Goal: Transaction & Acquisition: Purchase product/service

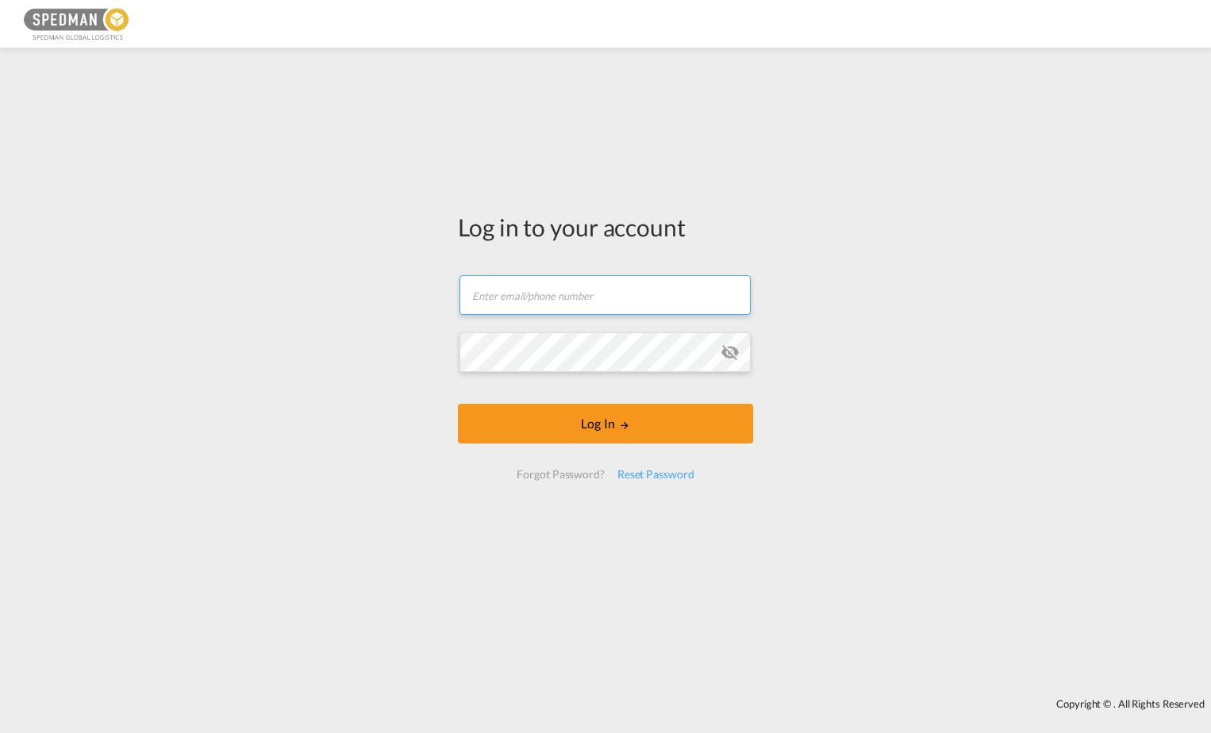
click at [625, 300] on input "text" at bounding box center [604, 295] width 291 height 40
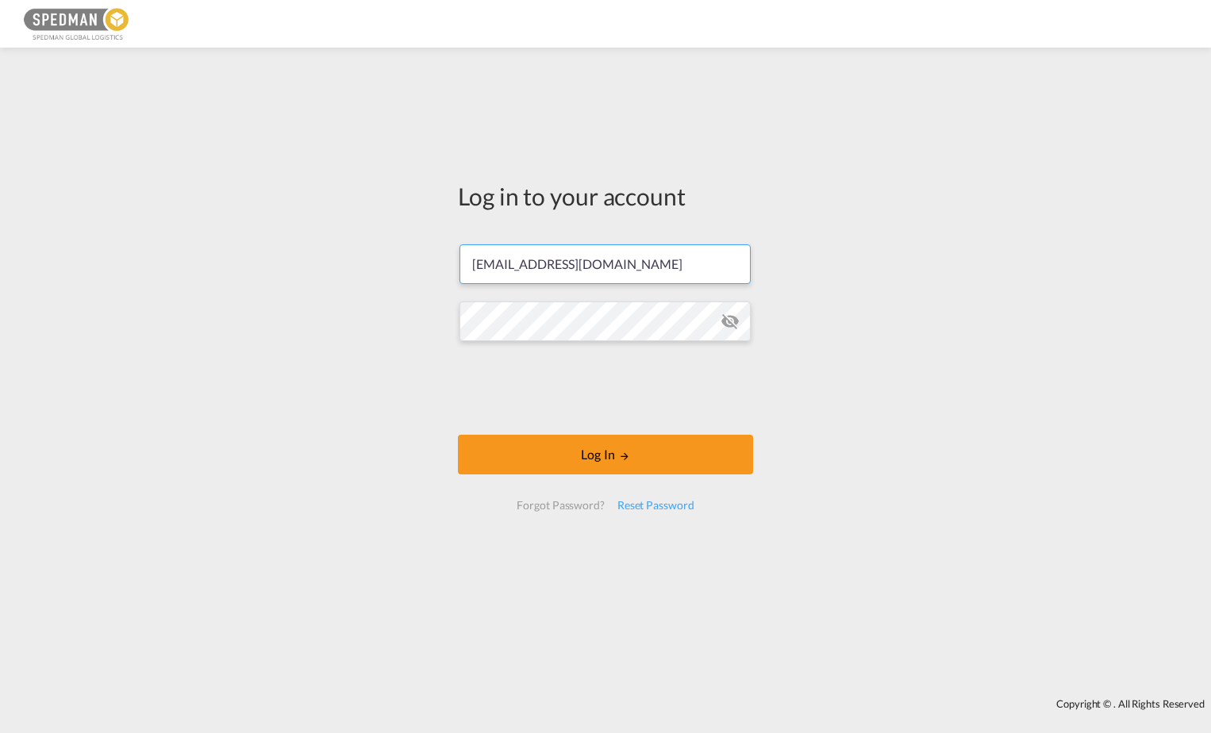
type input "[EMAIL_ADDRESS][DOMAIN_NAME]"
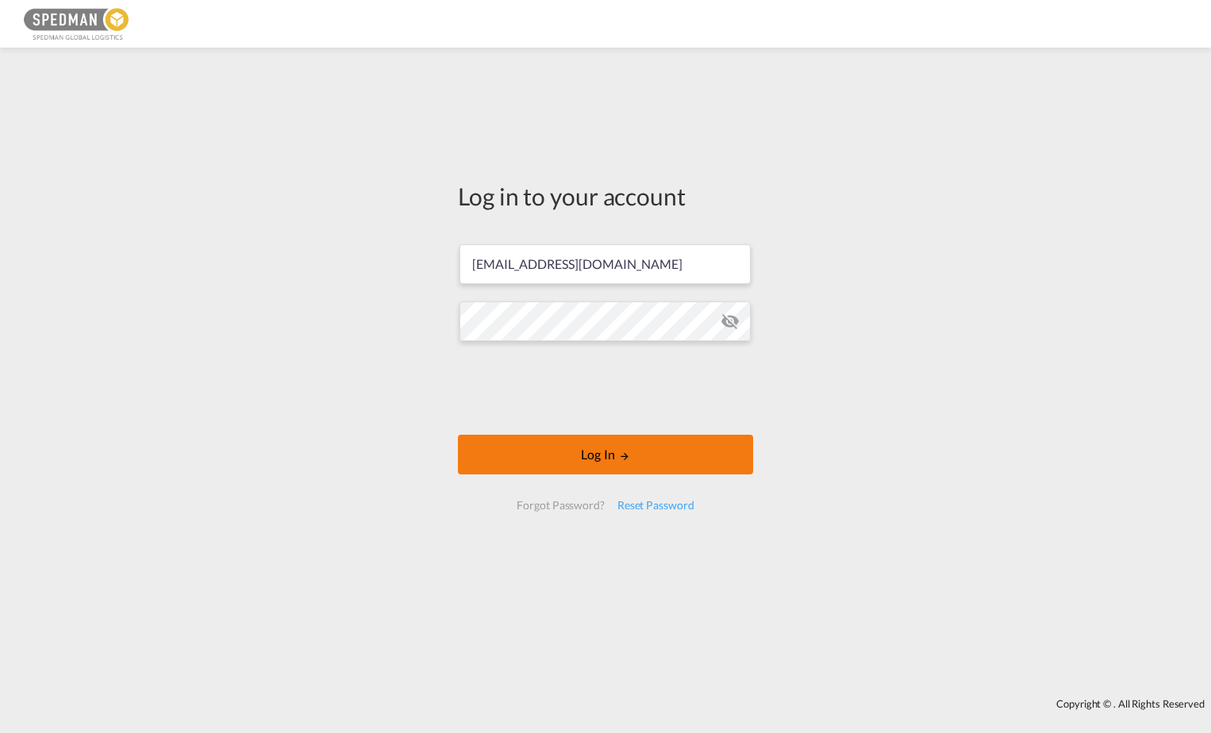
click at [595, 456] on button "Log In" at bounding box center [605, 455] width 295 height 40
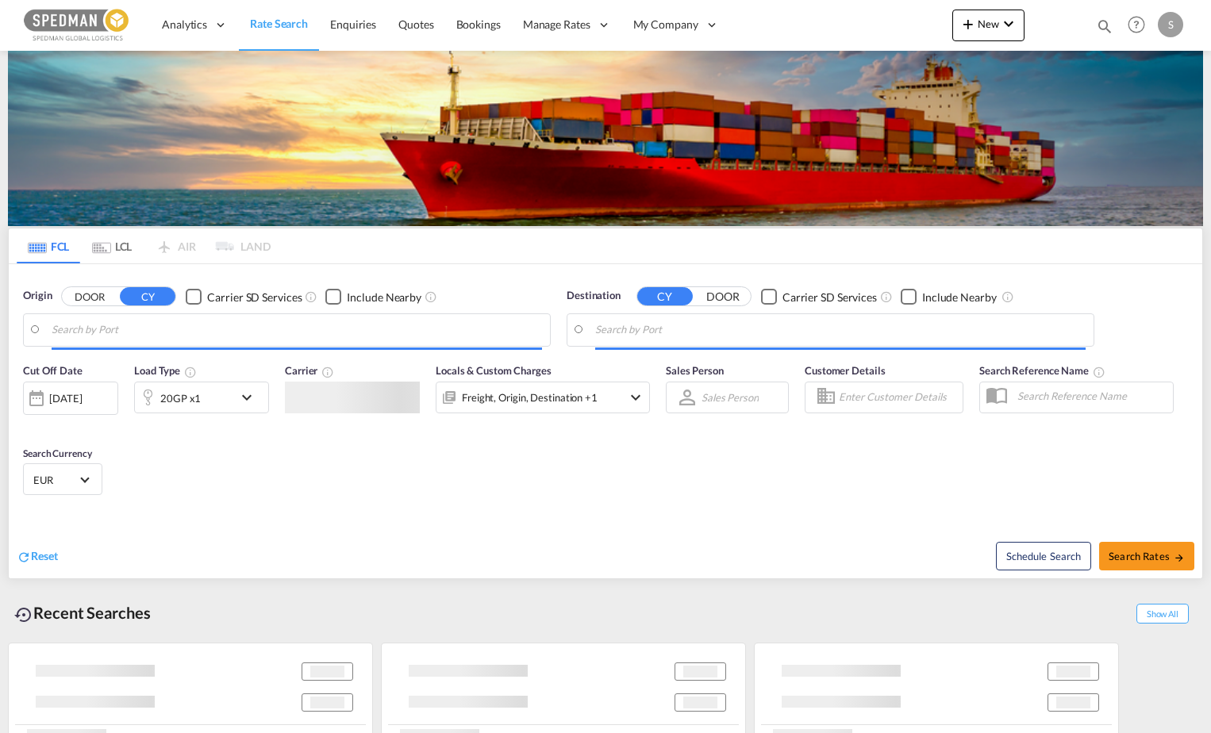
type input "[GEOGRAPHIC_DATA], NOKRS"
type input "[GEOGRAPHIC_DATA], [GEOGRAPHIC_DATA]"
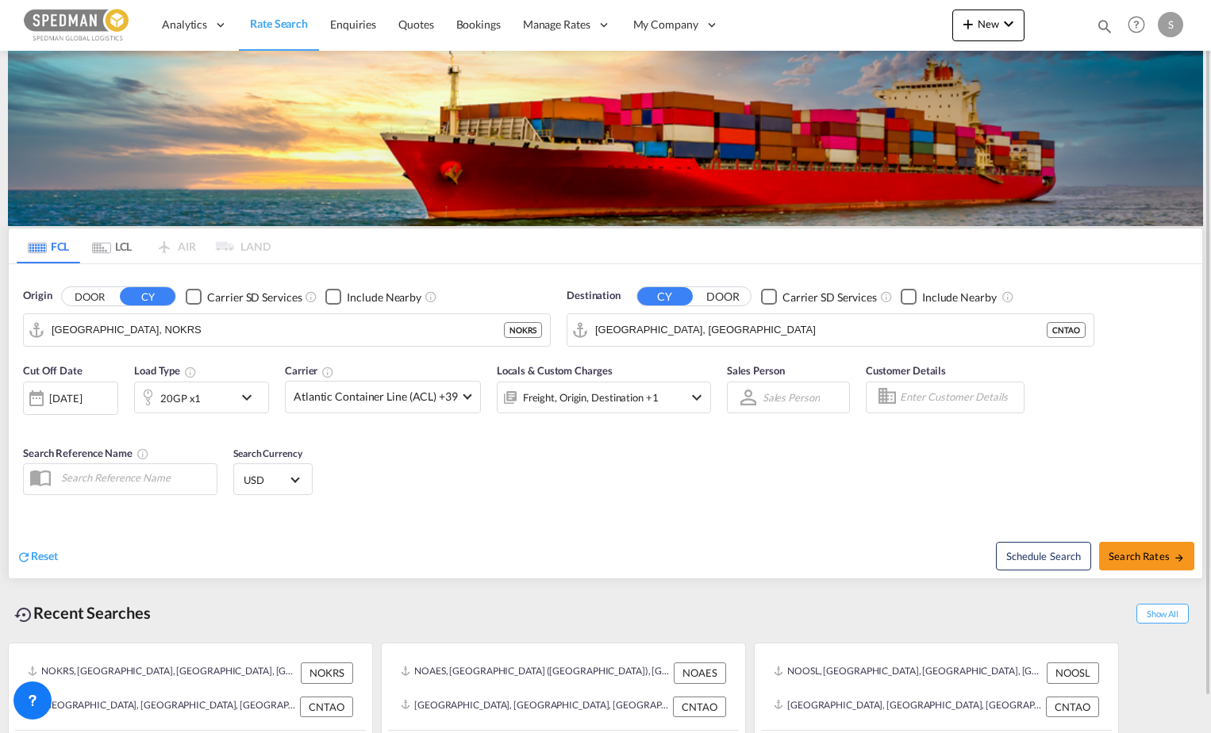
scroll to position [39, 0]
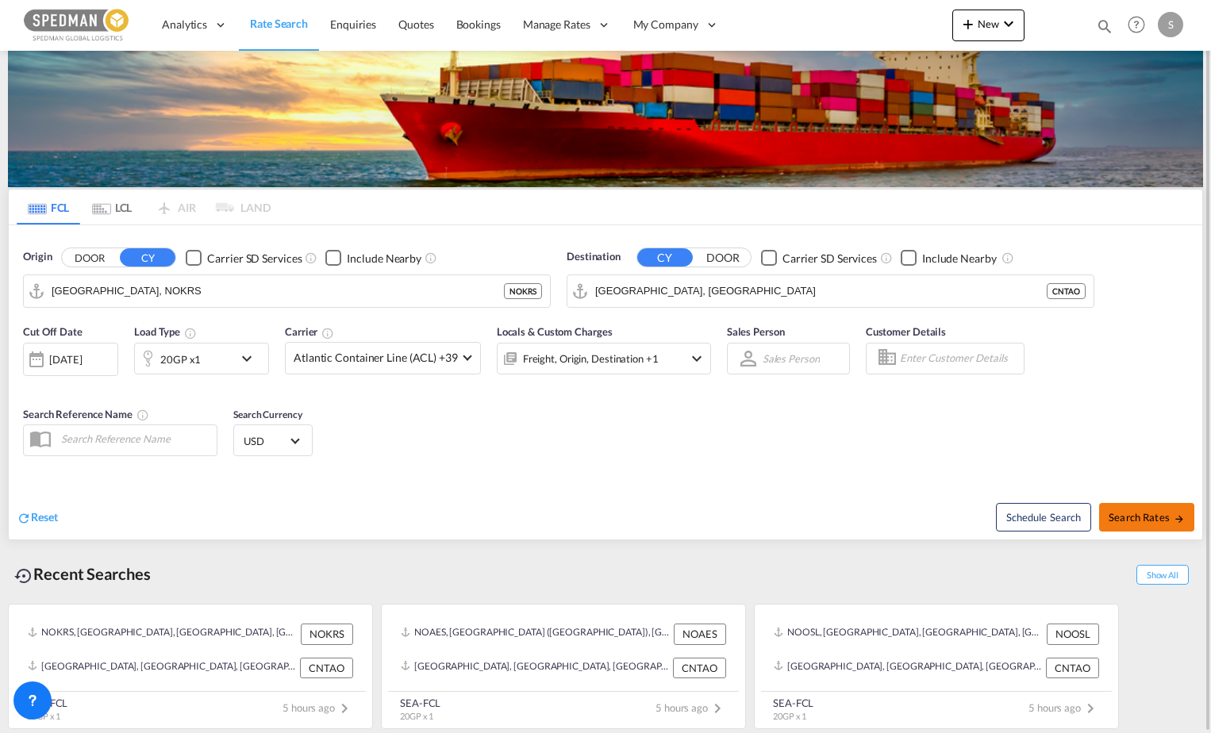
click at [1144, 521] on span "Search Rates" at bounding box center [1147, 517] width 76 height 13
type input "NOKRS to CNTAO / [DATE]"
